Goal: Use online tool/utility: Utilize a website feature to perform a specific function

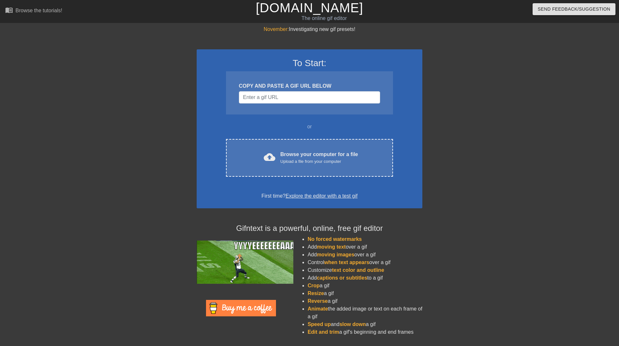
click at [300, 104] on div "COPY AND PASTE A GIF URL BELOW" at bounding box center [309, 92] width 167 height 43
click at [301, 104] on div "COPY AND PASTE A GIF URL BELOW" at bounding box center [309, 92] width 167 height 43
click at [301, 100] on input "Username" at bounding box center [309, 97] width 141 height 12
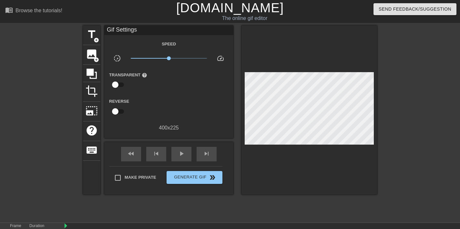
scroll to position [23, 0]
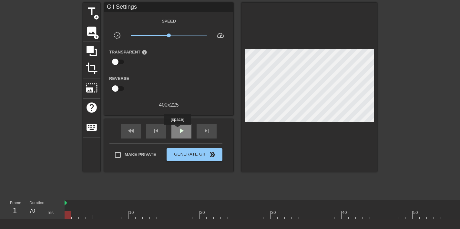
click at [178, 130] on span "play_arrow" at bounding box center [181, 131] width 8 height 8
click at [178, 130] on span "pause" at bounding box center [181, 131] width 8 height 8
drag, startPoint x: 156, startPoint y: 208, endPoint x: 0, endPoint y: 193, distance: 156.8
click at [0, 193] on div "menu_book Browse the tutorials! [DOMAIN_NAME] The online gif editor Send Feedba…" at bounding box center [230, 120] width 460 height 287
click at [89, 11] on span "title" at bounding box center [91, 11] width 12 height 12
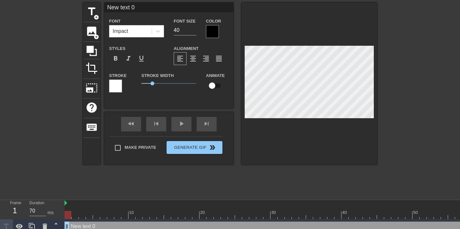
click at [214, 29] on div at bounding box center [212, 31] width 13 height 13
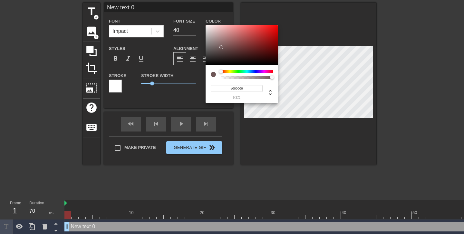
drag, startPoint x: 217, startPoint y: 54, endPoint x: 190, endPoint y: 82, distance: 38.6
click at [190, 82] on div "#000000 hex" at bounding box center [232, 117] width 464 height 234
type input "#FFFFFF"
drag, startPoint x: 220, startPoint y: 53, endPoint x: 183, endPoint y: 3, distance: 62.2
click at [180, 3] on div "#FFFFFF hex" at bounding box center [232, 117] width 464 height 234
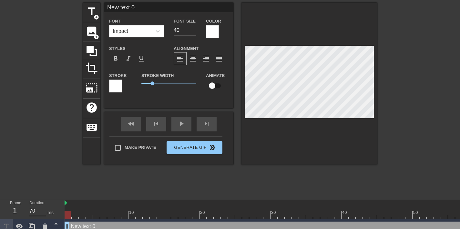
click at [114, 83] on div at bounding box center [115, 86] width 13 height 13
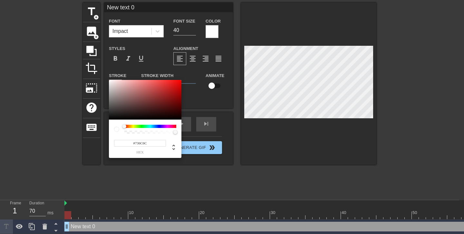
type input "#000000"
drag, startPoint x: 127, startPoint y: 91, endPoint x: 72, endPoint y: 144, distance: 76.4
click at [72, 144] on div "#000000 hex" at bounding box center [232, 117] width 464 height 234
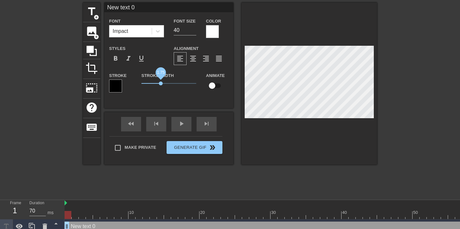
drag, startPoint x: 156, startPoint y: 84, endPoint x: 160, endPoint y: 84, distance: 3.9
click at [160, 84] on span "1.75" at bounding box center [168, 84] width 55 height 8
type input "M"
type textarea "M"
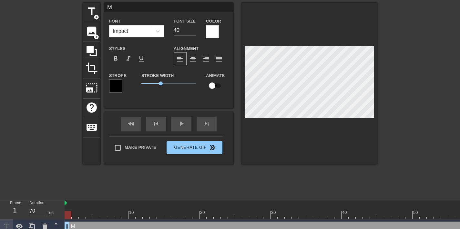
scroll to position [1, 1]
type input "Me"
type textarea "Me"
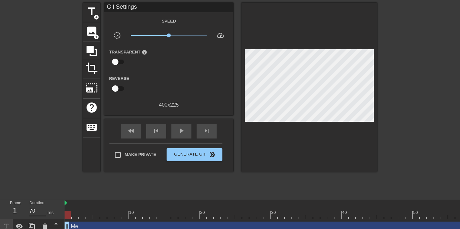
click at [411, 71] on div at bounding box center [432, 100] width 97 height 194
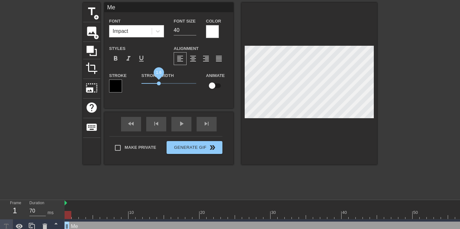
drag, startPoint x: 163, startPoint y: 83, endPoint x: 159, endPoint y: 84, distance: 4.2
click at [159, 84] on span "1.6" at bounding box center [159, 84] width 4 height 4
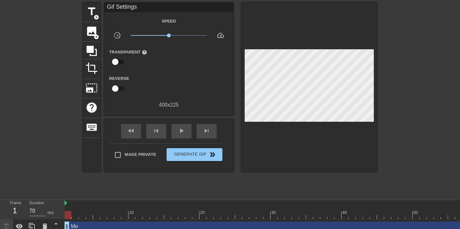
click at [385, 61] on div at bounding box center [432, 100] width 97 height 194
click at [442, 58] on div at bounding box center [432, 100] width 97 height 194
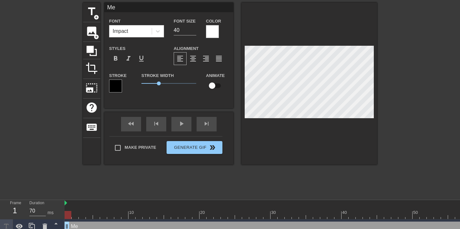
click at [423, 74] on div at bounding box center [432, 100] width 97 height 194
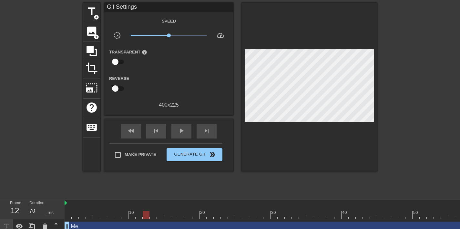
drag, startPoint x: 78, startPoint y: 213, endPoint x: 143, endPoint y: 210, distance: 64.5
click at [143, 210] on div "10 20 30 40 50 60 70" at bounding box center [331, 209] width 532 height 19
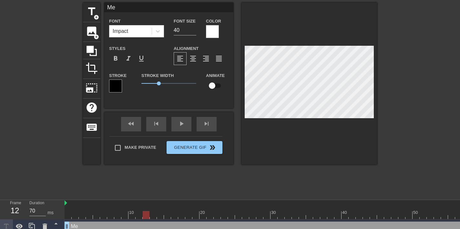
click at [214, 84] on input "checkbox" at bounding box center [212, 86] width 37 height 12
checkbox input "true"
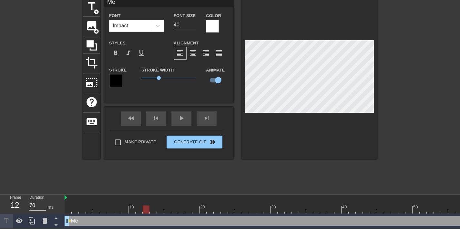
scroll to position [33, 0]
click at [68, 220] on span "lens" at bounding box center [69, 221] width 3 height 3
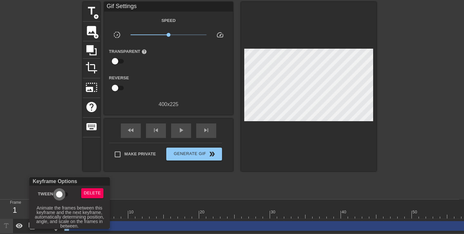
click at [58, 197] on input "Tween" at bounding box center [59, 194] width 37 height 12
checkbox input "true"
click at [225, 184] on div at bounding box center [232, 117] width 464 height 234
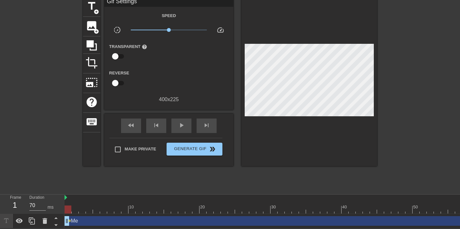
scroll to position [33, 0]
drag, startPoint x: 200, startPoint y: 204, endPoint x: 145, endPoint y: 208, distance: 54.9
click at [147, 209] on div at bounding box center [331, 210] width 532 height 8
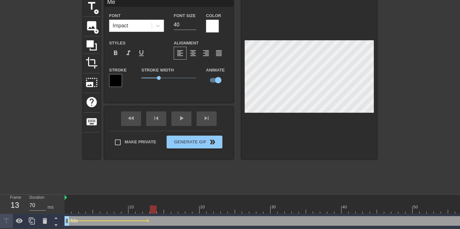
click at [154, 208] on div at bounding box center [331, 210] width 532 height 8
click at [147, 220] on span "lens" at bounding box center [147, 221] width 3 height 3
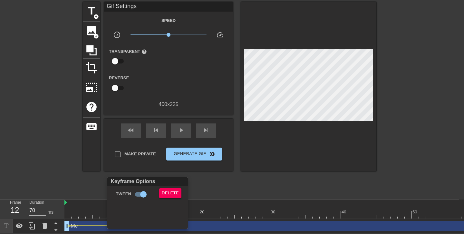
click at [202, 189] on div at bounding box center [232, 117] width 464 height 234
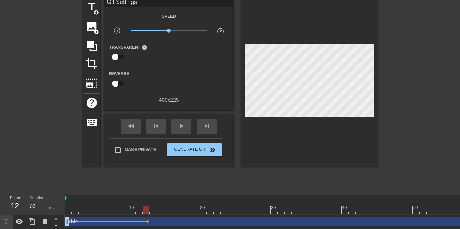
click at [151, 210] on div at bounding box center [331, 210] width 532 height 8
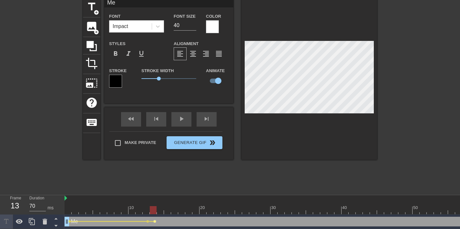
click at [155, 222] on span "lens" at bounding box center [154, 221] width 3 height 3
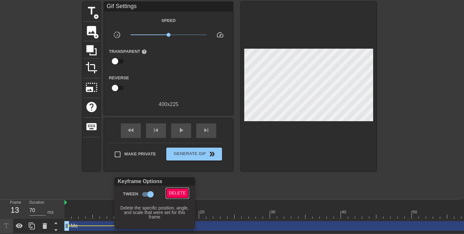
click at [177, 193] on span "Delete" at bounding box center [177, 193] width 17 height 7
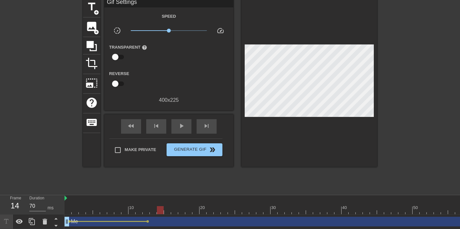
drag, startPoint x: 163, startPoint y: 209, endPoint x: 157, endPoint y: 212, distance: 6.4
click at [157, 212] on div at bounding box center [331, 210] width 532 height 8
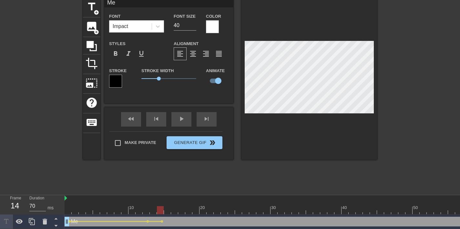
click at [398, 62] on div "title add_circle image add_circle crop photo_size_select_large help keyboard Me…" at bounding box center [230, 95] width 460 height 194
click at [152, 208] on div at bounding box center [331, 210] width 532 height 8
drag, startPoint x: 109, startPoint y: 215, endPoint x: 95, endPoint y: 216, distance: 13.6
click at [95, 216] on div "10 20 30 40 50 60 70 Me drag_handle drag_handle lens lens lens lens" at bounding box center [262, 212] width 395 height 34
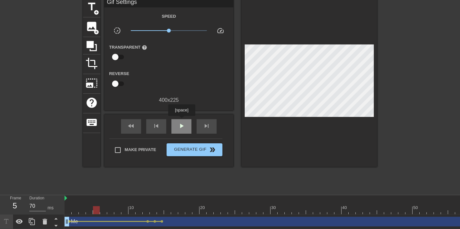
click at [182, 121] on div "play_arrow" at bounding box center [181, 126] width 20 height 15
click at [182, 121] on div "pause" at bounding box center [181, 126] width 20 height 15
click at [182, 121] on div "play_arrow" at bounding box center [181, 126] width 20 height 15
click at [182, 121] on div "pause" at bounding box center [181, 126] width 20 height 15
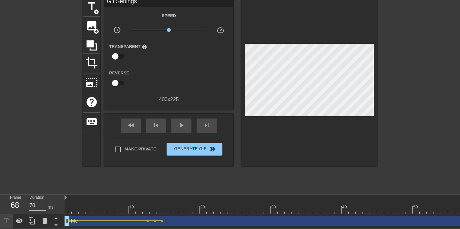
scroll to position [33, 0]
drag, startPoint x: 417, startPoint y: 200, endPoint x: 447, endPoint y: 204, distance: 30.3
click at [447, 204] on div "10 20 30 40 50 60 70" at bounding box center [331, 204] width 532 height 19
drag, startPoint x: 370, startPoint y: 206, endPoint x: 394, endPoint y: 206, distance: 24.5
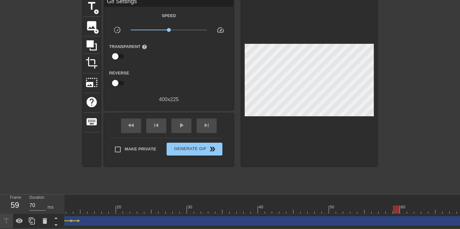
click at [394, 206] on div at bounding box center [247, 210] width 532 height 8
click at [398, 216] on div "Me drag_handle drag_handle" at bounding box center [247, 221] width 532 height 10
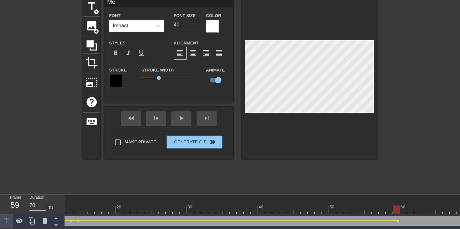
click at [401, 206] on div at bounding box center [247, 210] width 532 height 8
click at [395, 208] on div at bounding box center [247, 210] width 532 height 8
click at [398, 206] on div at bounding box center [396, 210] width 7 height 8
click at [403, 206] on div at bounding box center [247, 210] width 532 height 8
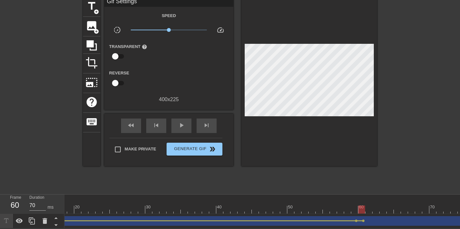
scroll to position [0, 134]
click at [354, 206] on div at bounding box center [352, 210] width 7 height 8
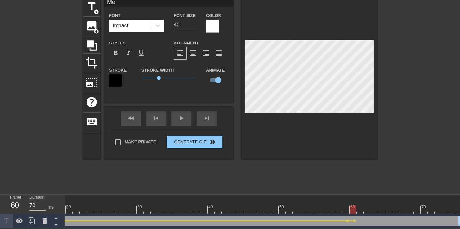
scroll to position [1, 1]
drag, startPoint x: 351, startPoint y: 204, endPoint x: 359, endPoint y: 205, distance: 8.9
click at [359, 206] on div at bounding box center [359, 210] width 7 height 8
click at [416, 165] on div at bounding box center [432, 94] width 97 height 194
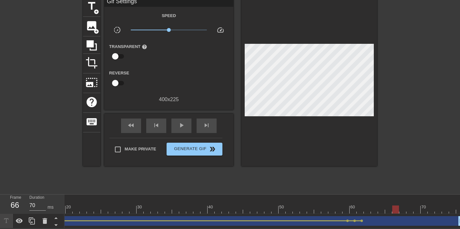
drag, startPoint x: 360, startPoint y: 204, endPoint x: 396, endPoint y: 204, distance: 35.5
click at [396, 206] on div at bounding box center [395, 210] width 7 height 8
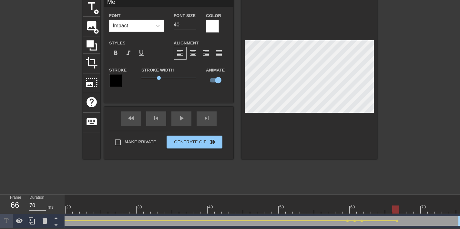
click at [403, 206] on div at bounding box center [197, 210] width 532 height 8
click at [410, 207] on div at bounding box center [197, 210] width 532 height 8
click at [421, 206] on div at bounding box center [197, 210] width 532 height 8
drag, startPoint x: 427, startPoint y: 203, endPoint x: 104, endPoint y: 201, distance: 322.5
click at [104, 201] on div "10 20 30 40 50 60 70" at bounding box center [197, 204] width 532 height 19
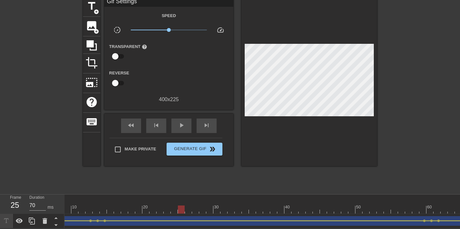
scroll to position [0, 0]
drag, startPoint x: 97, startPoint y: 204, endPoint x: 50, endPoint y: 205, distance: 47.7
click at [50, 205] on div "Frame 1 Duration 70 ms 10 20 30 40 50 60 70 Me drag_handle drag_handle lens len…" at bounding box center [230, 212] width 460 height 34
click at [181, 122] on span "play_arrow" at bounding box center [181, 126] width 8 height 8
click at [183, 122] on span "pause" at bounding box center [181, 126] width 8 height 8
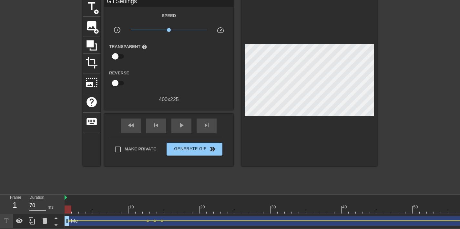
drag, startPoint x: 119, startPoint y: 202, endPoint x: 66, endPoint y: 201, distance: 53.2
click at [66, 201] on div "10 20 30 40 50 60 70" at bounding box center [331, 204] width 532 height 19
click at [98, 9] on span "add_circle" at bounding box center [96, 11] width 5 height 5
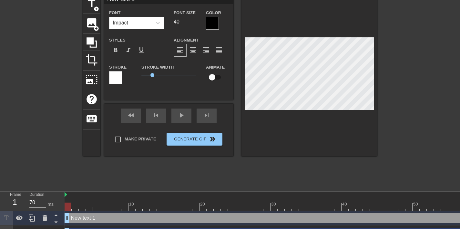
scroll to position [1, 2]
type input "T"
type textarea "T"
type input "Ti"
type textarea "Ti"
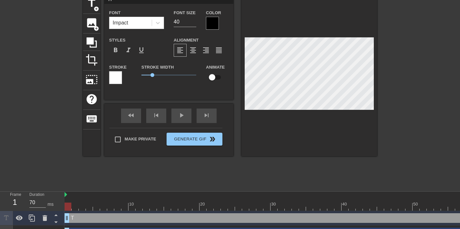
type input "[PERSON_NAME]"
type textarea "[PERSON_NAME]"
type input "Time"
type textarea "Time"
type input "Times"
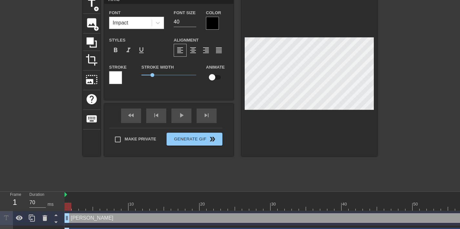
type textarea "Times"
type input "Timesh"
type textarea "Timesh"
type input "Timeshs"
type textarea "Timeshs"
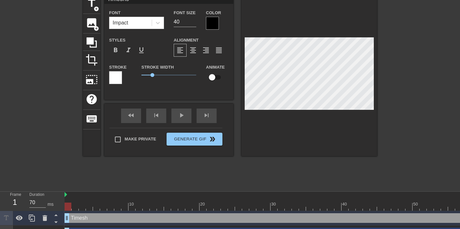
scroll to position [1, 2]
type input "Timesh"
type textarea "Timesh"
type input "Times"
type textarea "Times"
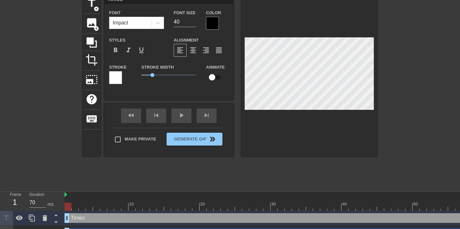
type input "Timesh"
type textarea "Timesh"
type input "Timeshe"
type textarea "Timeshe"
type input "Timeshee"
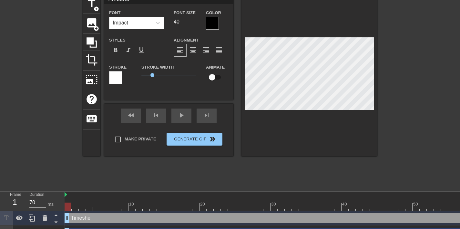
type textarea "Timeshee"
type input "Timesheet"
type textarea "Timesheet"
type input "Timesheet"
type textarea "Timesheet"
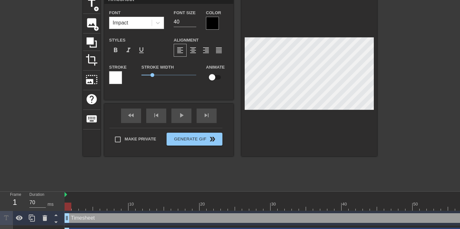
type input "Timesheetr"
type textarea "Timesheet r"
type input "Timesheetre"
type textarea "Timesheet re"
type input "Timesheetrem"
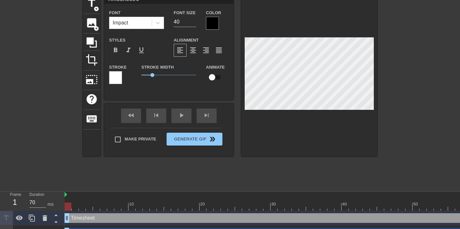
type textarea "Timesheet rem"
type input "Timesheetremi"
type textarea "Timesheet remi"
type input "Timesheetremin"
type textarea "Timesheet remind"
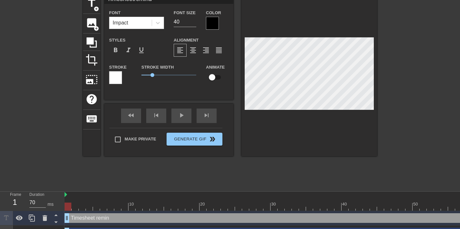
type input "Timesheetreminde"
type textarea "Timesheet reminde"
type input "Timesheetreminder"
type textarea "Timesheet reminder"
click at [409, 71] on div at bounding box center [432, 91] width 97 height 194
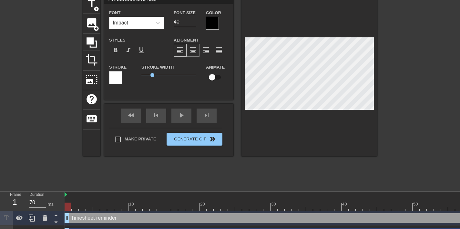
click at [195, 55] on div "format_align_center" at bounding box center [192, 50] width 13 height 13
click at [209, 23] on div at bounding box center [212, 23] width 13 height 13
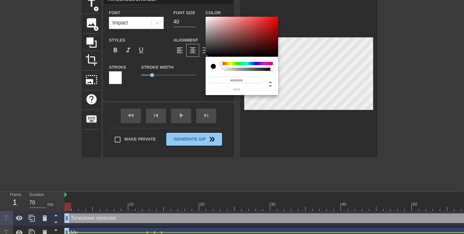
type input "Timesheetreminder"
type input "#C19191"
type input "Timesheetreminder"
type input "#BB9191"
type input "Timesheetreminder"
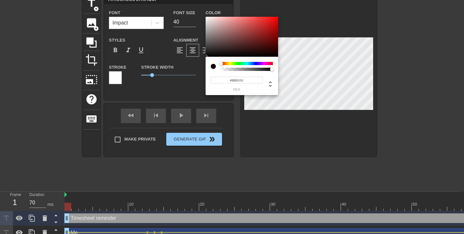
type input "#BBA3A3"
type input "Timesheetreminder"
type input "#CBC2C2"
type input "Timesheetreminder"
type input "#CBC3C3"
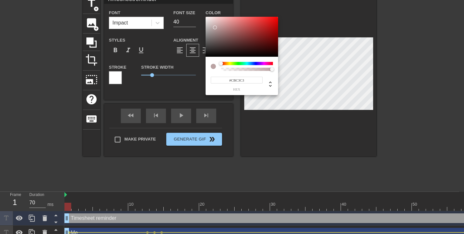
type input "Timesheetreminder"
type input "#D0CACA"
type input "Timesheetreminder"
type input "#D6D0D0"
type input "Timesheetreminder"
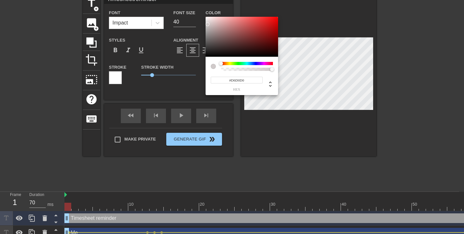
type input "#EA8282"
type input "Timesheetreminder"
type input "#F5F5F5"
type input "Timesheetreminder"
type input "#F9F9F9"
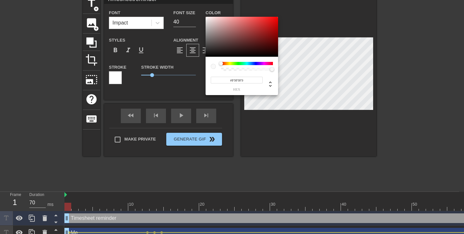
drag, startPoint x: 221, startPoint y: 27, endPoint x: 204, endPoint y: 18, distance: 19.4
click at [204, 18] on div "#F9F9F9 hex" at bounding box center [232, 117] width 464 height 234
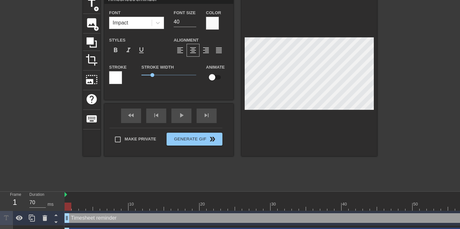
click at [119, 81] on div at bounding box center [115, 77] width 13 height 13
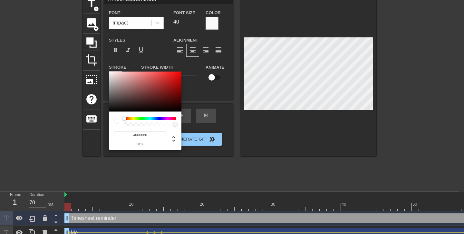
type input "Timesheetreminder"
type input "#9C1B1B"
type input "Timesheetreminder"
type input "#792525"
type input "Timesheetreminder"
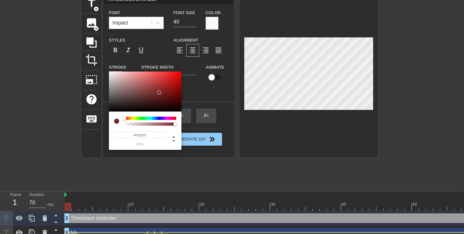
type input "#201B1B"
type input "Timesheetreminder"
type input "#000000"
drag, startPoint x: 159, startPoint y: 93, endPoint x: 98, endPoint y: 120, distance: 67.1
click at [78, 120] on div "#000000 hex" at bounding box center [232, 117] width 464 height 234
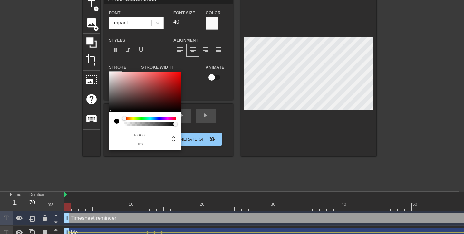
type input "Timesheetreminder"
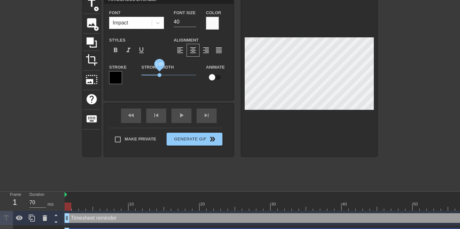
type input "Timesheetreminder"
drag, startPoint x: 151, startPoint y: 74, endPoint x: 161, endPoint y: 74, distance: 9.7
click at [161, 74] on span "1.65" at bounding box center [159, 75] width 4 height 4
click at [214, 75] on input "checkbox" at bounding box center [212, 77] width 37 height 12
checkbox input "true"
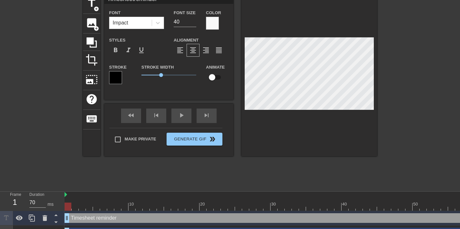
type input "Timesheetreminder"
drag, startPoint x: 78, startPoint y: 203, endPoint x: 138, endPoint y: 200, distance: 59.8
click at [138, 200] on div "10 20 30 40 50 60 70" at bounding box center [331, 201] width 532 height 19
click at [68, 217] on span "lens" at bounding box center [69, 218] width 3 height 3
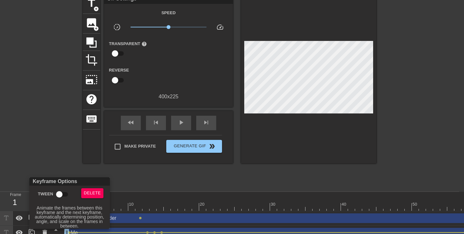
click at [62, 193] on input "Tween" at bounding box center [59, 194] width 37 height 12
checkbox input "true"
click at [146, 213] on div at bounding box center [232, 117] width 464 height 234
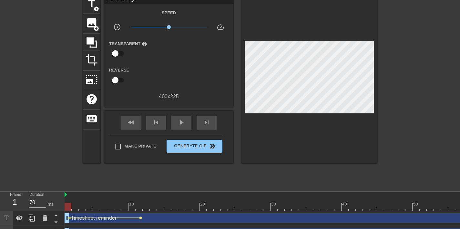
click at [140, 218] on span "lens" at bounding box center [140, 218] width 3 height 3
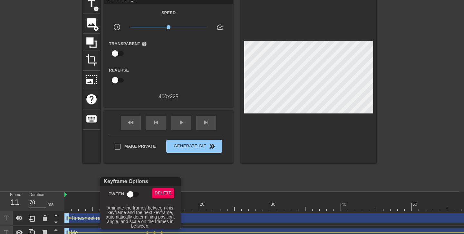
click at [133, 195] on input "Tween" at bounding box center [130, 194] width 37 height 12
checkbox input "true"
click at [226, 181] on div at bounding box center [232, 117] width 464 height 234
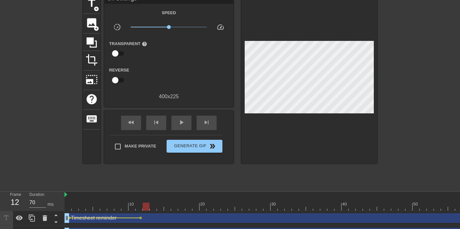
click at [143, 205] on div at bounding box center [331, 207] width 532 height 8
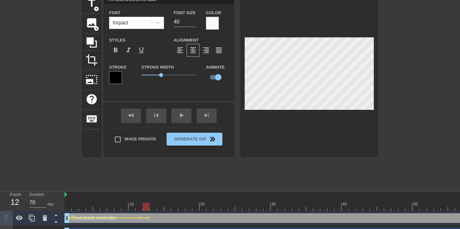
click at [154, 207] on div at bounding box center [331, 207] width 532 height 8
click at [159, 207] on div at bounding box center [331, 207] width 532 height 8
click at [182, 208] on div at bounding box center [331, 207] width 532 height 8
click at [174, 210] on div at bounding box center [331, 207] width 532 height 8
click at [164, 206] on div at bounding box center [331, 207] width 532 height 8
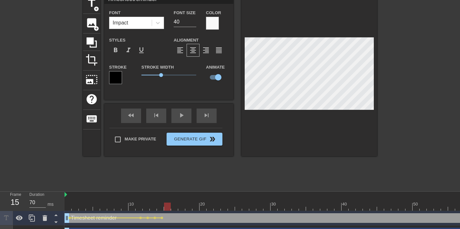
click at [159, 205] on div at bounding box center [331, 207] width 532 height 8
click at [172, 205] on div at bounding box center [331, 207] width 532 height 8
click at [172, 205] on div at bounding box center [174, 207] width 7 height 8
click at [180, 205] on div at bounding box center [331, 207] width 532 height 8
click at [162, 206] on div at bounding box center [331, 207] width 532 height 8
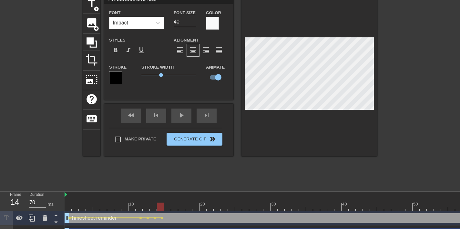
click at [169, 205] on div at bounding box center [331, 207] width 532 height 8
click at [177, 208] on div at bounding box center [331, 207] width 532 height 8
click at [178, 208] on div at bounding box center [331, 207] width 532 height 8
drag, startPoint x: 176, startPoint y: 203, endPoint x: 189, endPoint y: 203, distance: 12.9
click at [189, 203] on div at bounding box center [331, 207] width 532 height 8
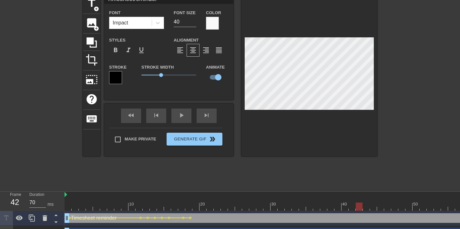
drag, startPoint x: 188, startPoint y: 205, endPoint x: 356, endPoint y: 202, distance: 167.8
click at [356, 202] on div "10 20 30 40 50 60 70" at bounding box center [331, 201] width 532 height 19
drag, startPoint x: 353, startPoint y: 207, endPoint x: 338, endPoint y: 207, distance: 14.5
click at [338, 207] on div at bounding box center [331, 207] width 532 height 8
click at [345, 208] on div at bounding box center [331, 207] width 532 height 8
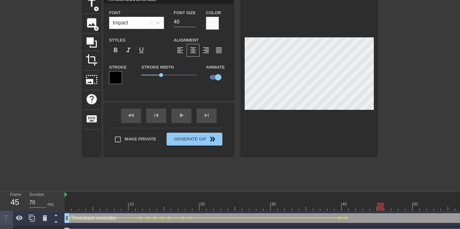
drag, startPoint x: 355, startPoint y: 203, endPoint x: 381, endPoint y: 205, distance: 25.9
click at [381, 205] on div at bounding box center [331, 207] width 532 height 8
drag, startPoint x: 378, startPoint y: 206, endPoint x: 372, endPoint y: 206, distance: 6.5
click at [372, 206] on div at bounding box center [373, 207] width 7 height 8
drag, startPoint x: 369, startPoint y: 205, endPoint x: 380, endPoint y: 202, distance: 11.1
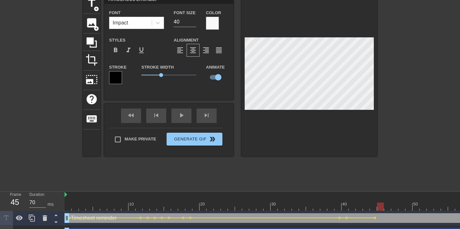
click at [380, 202] on div "10 20 30 40 50 60 70" at bounding box center [331, 201] width 532 height 19
click at [388, 205] on div at bounding box center [331, 207] width 532 height 8
click at [396, 206] on div at bounding box center [331, 207] width 532 height 8
click at [383, 207] on div at bounding box center [331, 207] width 532 height 8
click at [388, 207] on div at bounding box center [331, 207] width 532 height 8
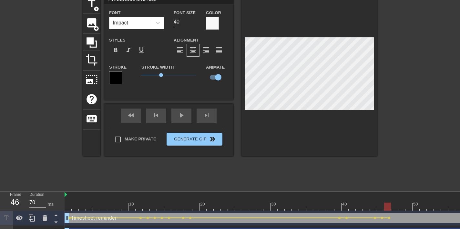
click at [420, 65] on div "title add_circle image add_circle crop photo_size_select_large help keyboard Ti…" at bounding box center [230, 91] width 460 height 194
drag, startPoint x: 370, startPoint y: 206, endPoint x: 12, endPoint y: 202, distance: 358.0
click at [14, 202] on div "Frame 2 Duration 70 ms 10 20 30 40 50 60 70 Timesheet reminder drag_handle drag…" at bounding box center [230, 216] width 460 height 48
click at [184, 115] on div "fast_rewind skip_previous play_arrow skip_next" at bounding box center [168, 116] width 105 height 24
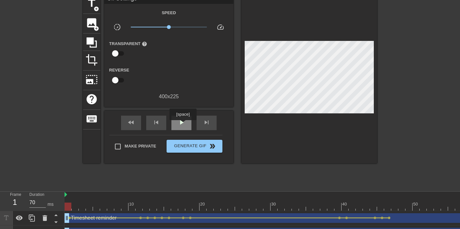
click at [184, 125] on span "play_arrow" at bounding box center [181, 123] width 8 height 8
click at [184, 125] on span "pause" at bounding box center [181, 123] width 8 height 8
drag, startPoint x: 172, startPoint y: 210, endPoint x: 16, endPoint y: 209, distance: 155.8
click at [16, 209] on div "Frame 16 Duration 70 ms 10 20 30 40 50 60 70 Timesheet reminder drag_handle dra…" at bounding box center [230, 216] width 460 height 48
drag, startPoint x: 199, startPoint y: 207, endPoint x: 363, endPoint y: 205, distance: 164.5
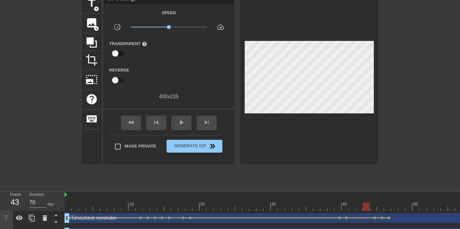
click at [363, 205] on div at bounding box center [331, 207] width 532 height 8
click at [95, 9] on span "add_circle" at bounding box center [96, 8] width 5 height 5
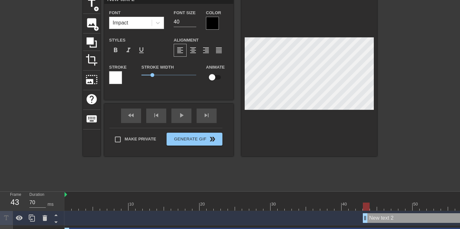
scroll to position [1, 1]
type input "V"
type textarea "V"
type input "VF"
type textarea "VF"
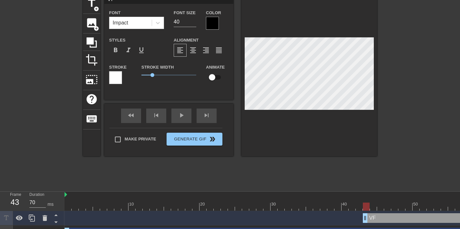
type input "VFX"
type textarea "VFX"
type input "VFX"
type textarea "VFX"
type input "VFX a"
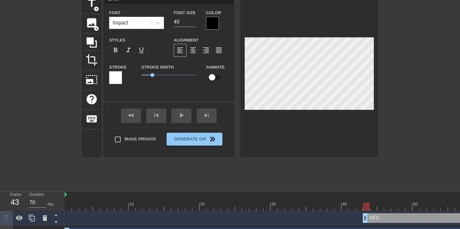
type textarea "VFX a"
type input "VFX ar"
type textarea "VFX ar"
type input "VFX art"
type textarea "VFX arti"
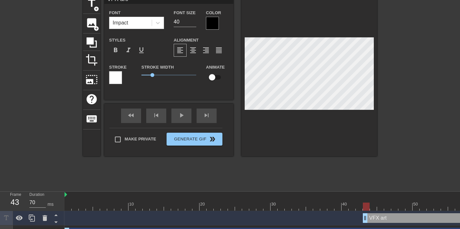
type input "VFX [PERSON_NAME]"
type textarea "VFX [PERSON_NAME]"
type input "VFX artist"
type textarea "VFX artist"
type input "VFX artists"
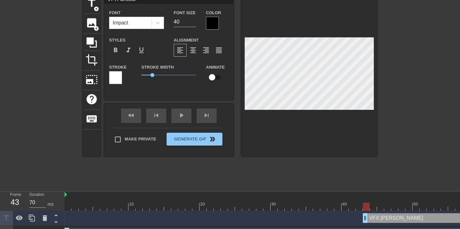
scroll to position [1, 2]
type textarea "VFX artists"
type input "VFXartists"
type textarea "VFXartists"
type input "VFXartists"
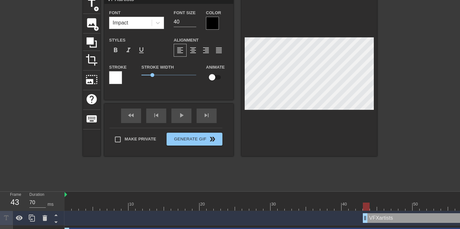
scroll to position [1, 1]
type textarea "VFX artists"
click at [195, 52] on span "format_align_center" at bounding box center [193, 50] width 8 height 8
click at [215, 19] on div at bounding box center [212, 23] width 13 height 13
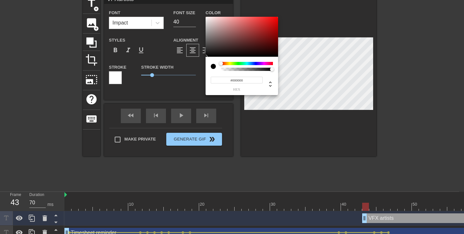
type input "VFXartists"
type input "#4A2525"
type input "VFXartists"
type input "#836363"
type input "VFXartists"
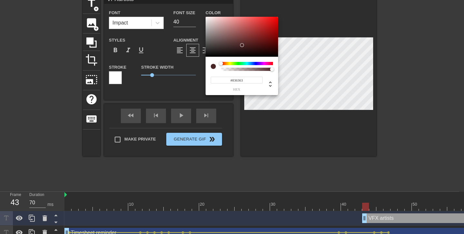
type input "#F5F5F5"
type input "VFXartists"
type input "#FFFFFF"
drag, startPoint x: 242, startPoint y: 45, endPoint x: 176, endPoint y: 17, distance: 71.1
click at [179, 5] on div "#FFFFFF hex" at bounding box center [232, 117] width 464 height 234
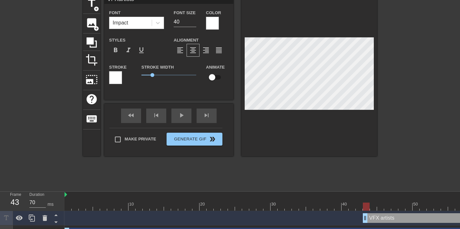
click at [116, 72] on div at bounding box center [115, 77] width 13 height 13
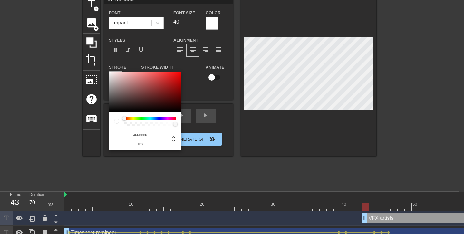
type input "VFXartists"
type input "#8E5E5E"
type input "VFXartists"
type input "#875858"
type input "VFXartists"
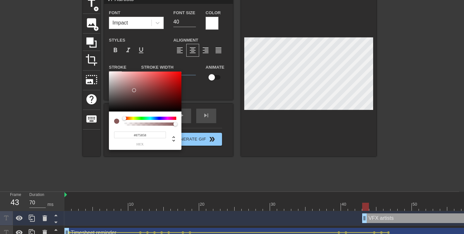
type input "#161616"
type input "VFXartists"
type input "#000000"
drag, startPoint x: 134, startPoint y: 89, endPoint x: 70, endPoint y: 131, distance: 75.8
click at [70, 131] on div "#000000 hex" at bounding box center [232, 117] width 464 height 234
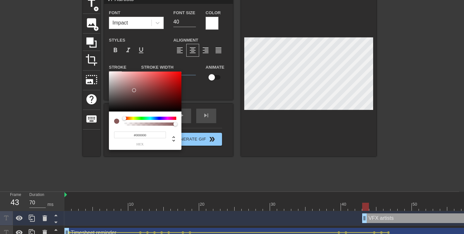
type input "VFXartists"
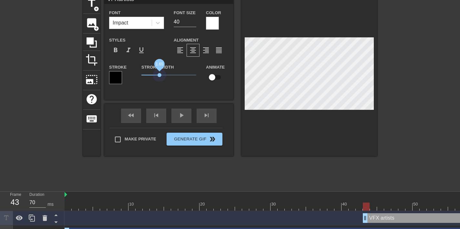
drag, startPoint x: 153, startPoint y: 77, endPoint x: 159, endPoint y: 81, distance: 7.2
click at [159, 81] on div "Stroke Width 1.65" at bounding box center [168, 76] width 65 height 27
type input "VFXartists"
drag, startPoint x: 158, startPoint y: 77, endPoint x: 162, endPoint y: 77, distance: 4.2
click at [162, 77] on span "1.9" at bounding box center [168, 75] width 55 height 8
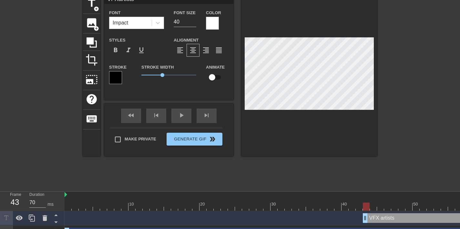
click at [359, 205] on div at bounding box center [331, 207] width 532 height 8
click at [366, 205] on div at bounding box center [331, 207] width 532 height 8
click at [372, 205] on div at bounding box center [331, 207] width 532 height 8
click at [363, 204] on div at bounding box center [331, 207] width 532 height 8
click at [213, 80] on input "checkbox" at bounding box center [212, 77] width 37 height 12
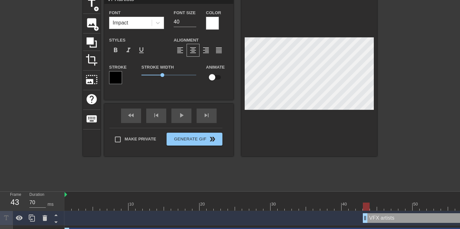
checkbox input "true"
type input "VFXartists"
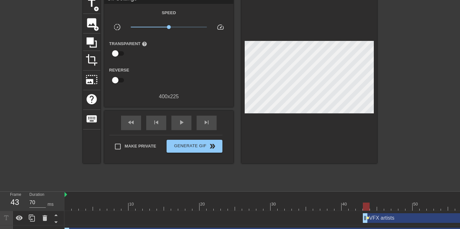
click at [366, 218] on span "lens" at bounding box center [367, 218] width 3 height 3
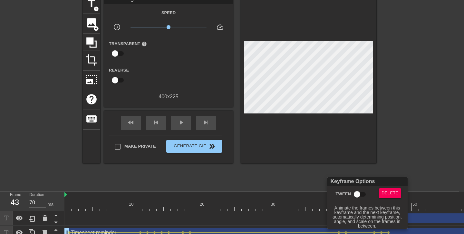
click at [364, 197] on input "Tween" at bounding box center [357, 194] width 37 height 12
checkbox input "true"
click at [416, 143] on div at bounding box center [232, 117] width 464 height 234
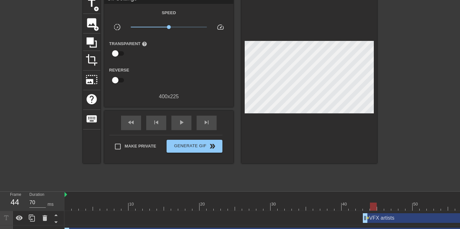
click at [373, 206] on div at bounding box center [331, 207] width 532 height 8
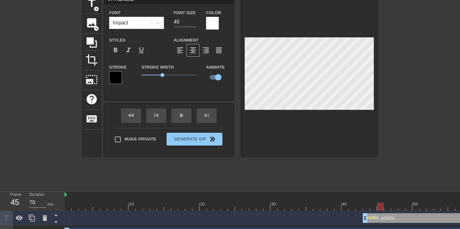
click at [383, 204] on div at bounding box center [331, 207] width 532 height 8
click at [392, 207] on div at bounding box center [331, 207] width 532 height 8
drag, startPoint x: 408, startPoint y: 207, endPoint x: 428, endPoint y: 207, distance: 20.3
click at [428, 207] on div at bounding box center [331, 207] width 532 height 8
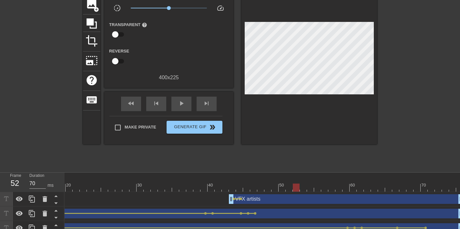
scroll to position [50, 0]
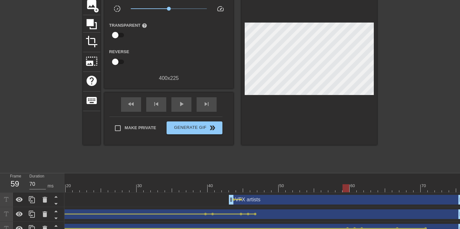
drag, startPoint x: 297, startPoint y: 189, endPoint x: 346, endPoint y: 187, distance: 49.0
click at [346, 187] on div at bounding box center [345, 188] width 7 height 8
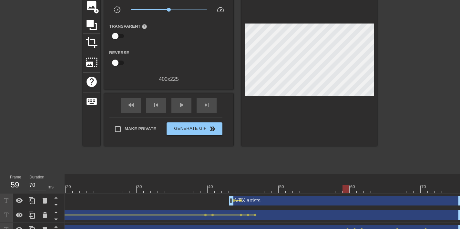
scroll to position [48, 0]
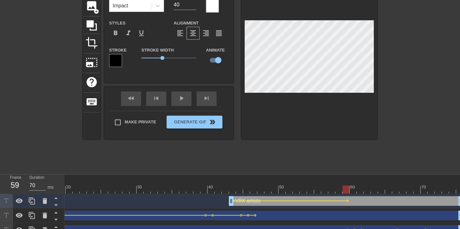
click at [354, 192] on div at bounding box center [197, 190] width 532 height 8
click at [438, 84] on div "title add_circle image add_circle crop photo_size_select_large help keyboard VF…" at bounding box center [230, 74] width 460 height 194
drag, startPoint x: 358, startPoint y: 185, endPoint x: 0, endPoint y: 166, distance: 358.2
click at [0, 166] on div "menu_book Browse the tutorials! [DOMAIN_NAME] The online gif editor Send Feedba…" at bounding box center [230, 95] width 460 height 286
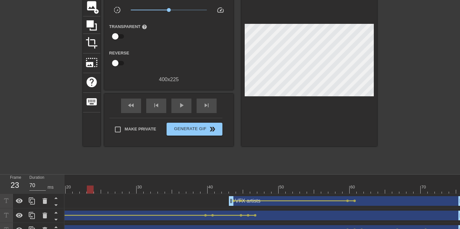
drag, startPoint x: 91, startPoint y: 188, endPoint x: 72, endPoint y: 187, distance: 19.4
click at [72, 187] on div at bounding box center [197, 190] width 532 height 8
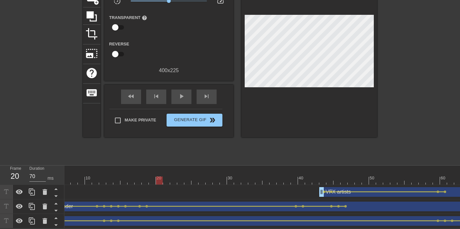
scroll to position [0, 0]
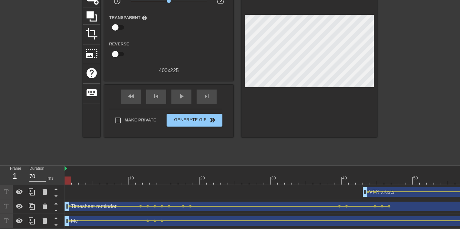
drag, startPoint x: 189, startPoint y: 175, endPoint x: 72, endPoint y: 176, distance: 117.1
click at [66, 177] on div at bounding box center [331, 181] width 532 height 8
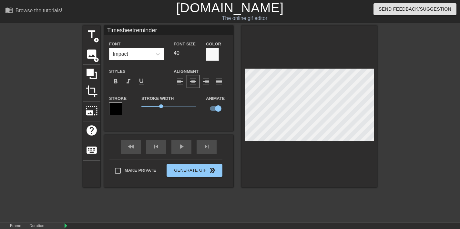
click at [213, 52] on div at bounding box center [212, 54] width 13 height 13
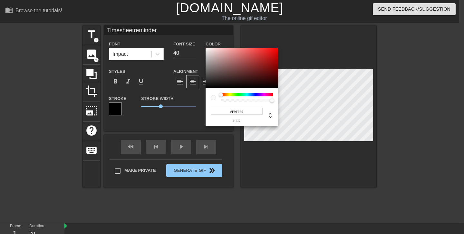
type input "Timesheetreminder"
type input "#AB8B8B"
type input "Timesheetreminder"
type input "#A68686"
type input "Timesheetreminder"
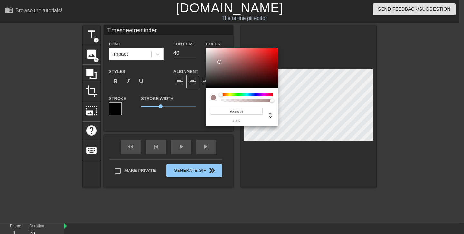
type input "#DA6262"
type input "Timesheetreminder"
type input "#FF0000"
type input "Timesheetreminder"
type input "#E40000"
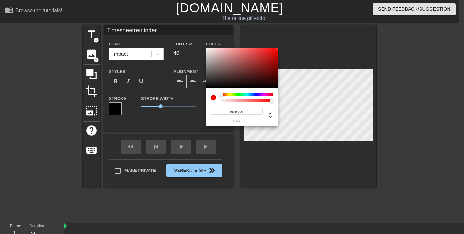
type input "Timesheetreminder"
type input "#C50000"
type input "Timesheetreminder"
type input "#B10000"
type input "Timesheetreminder"
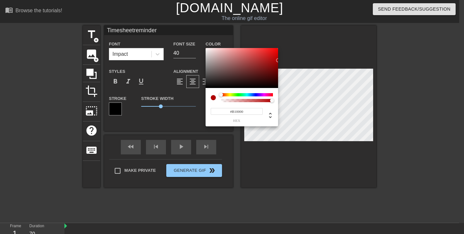
type input "#BB0000"
type input "Timesheetreminder"
type input "#FD0000"
type input "Timesheetreminder"
type input "#FF0000"
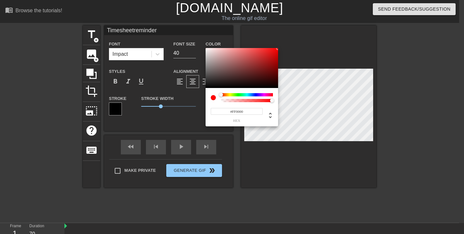
drag, startPoint x: 219, startPoint y: 61, endPoint x: 306, endPoint y: 40, distance: 89.6
click at [306, 40] on div "#FF0000 hex" at bounding box center [232, 117] width 464 height 234
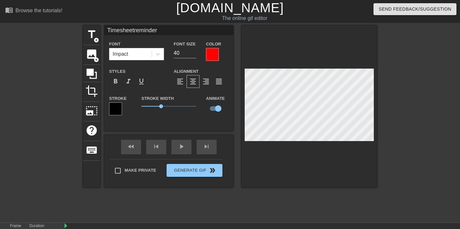
click at [118, 109] on div at bounding box center [115, 109] width 13 height 13
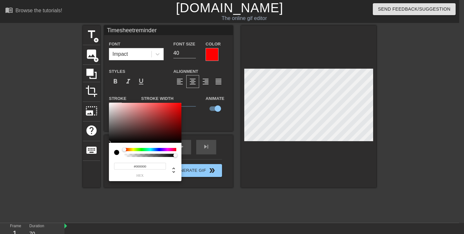
type input "Timesheetreminder"
type input "#DE7474"
type input "Timesheetreminder"
type input "#DA8686"
type input "Timesheetreminder"
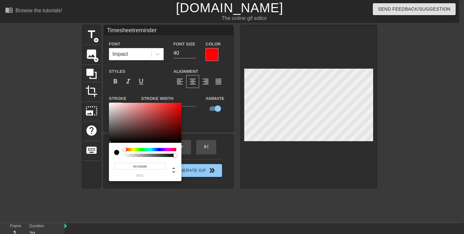
type input "#EFEFEF"
type input "Timesheetreminder"
type input "#FFFFFF"
drag, startPoint x: 144, startPoint y: 108, endPoint x: 63, endPoint y: 89, distance: 82.8
click at [63, 89] on div "#FFFFFF hex" at bounding box center [232, 117] width 464 height 234
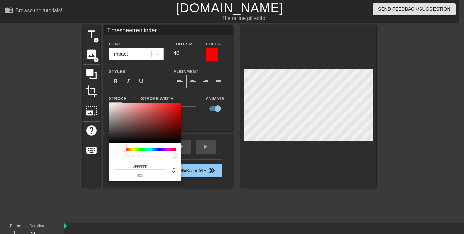
type input "Timesheetreminder"
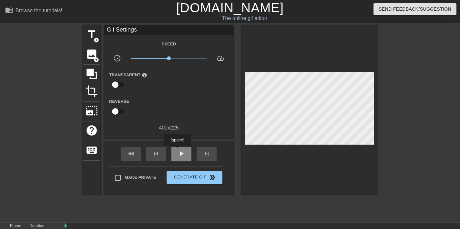
click at [178, 151] on span "play_arrow" at bounding box center [181, 154] width 8 height 8
click at [178, 151] on span "pause" at bounding box center [181, 154] width 8 height 8
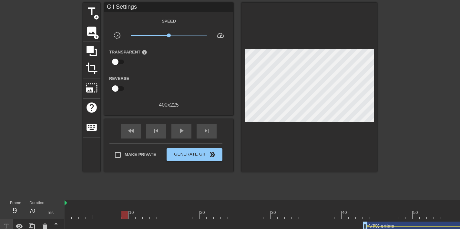
scroll to position [62, 0]
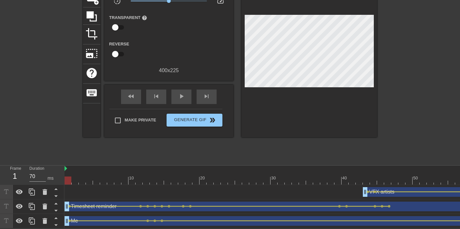
drag, startPoint x: 143, startPoint y: 176, endPoint x: 56, endPoint y: 155, distance: 88.6
click at [27, 173] on div "Frame 1 Duration 70 ms 10 20 30 40 50 60 70 VFX artists drag_handle drag_handle…" at bounding box center [230, 197] width 460 height 63
click at [120, 121] on input "Make Private" at bounding box center [118, 121] width 14 height 14
checkbox input "true"
drag, startPoint x: 201, startPoint y: 111, endPoint x: 239, endPoint y: 168, distance: 68.6
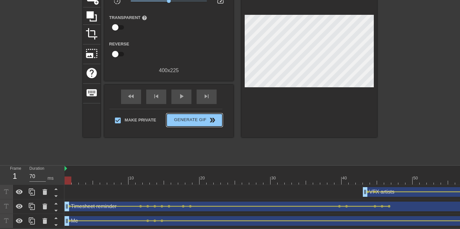
click at [202, 114] on button "Generate Gif double_arrow" at bounding box center [194, 120] width 56 height 13
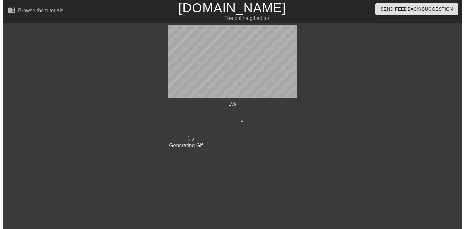
scroll to position [0, 0]
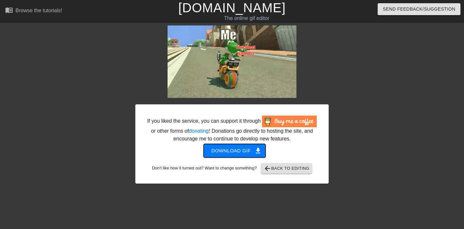
click at [243, 152] on button "Download gif get_app" at bounding box center [235, 151] width 62 height 14
